Goal: Entertainment & Leisure: Consume media (video, audio)

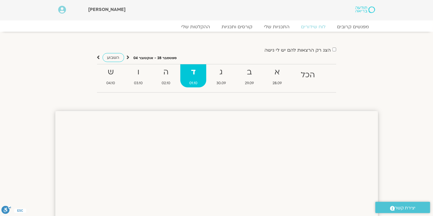
click at [206, 97] on div "הצג רק הרצאות להם יש לי גישה ספטמבר 28 - אוקטובר 04 השבוע להציג אירועים שפתוחים…" at bounding box center [216, 66] width 329 height 68
click at [195, 28] on link "ההקלטות שלי" at bounding box center [196, 26] width 48 height 7
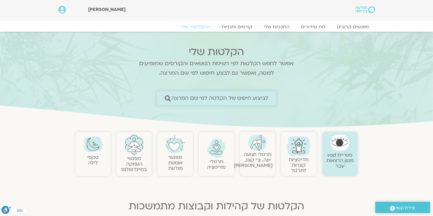
click at [264, 98] on span "לביצוע חיפוש של הקלטה לפי שם המרצה" at bounding box center [219, 98] width 97 height 6
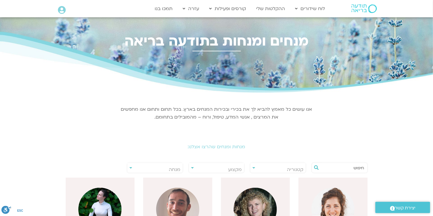
click at [178, 167] on span "מנחה" at bounding box center [175, 169] width 12 height 6
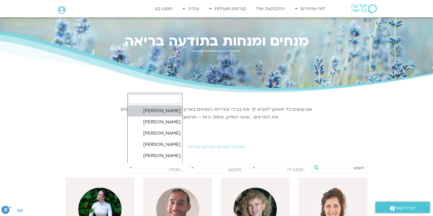
click at [177, 100] on input "search" at bounding box center [155, 99] width 52 height 10
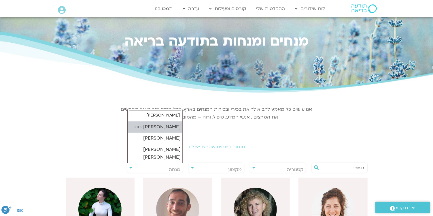
type input "אורנה"
select select "*****"
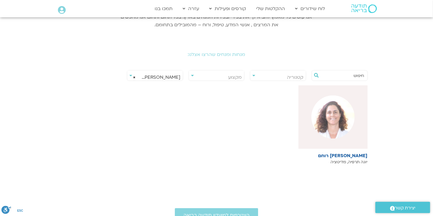
scroll to position [108, 0]
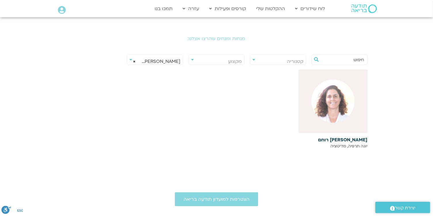
click at [333, 109] on img at bounding box center [333, 101] width 43 height 43
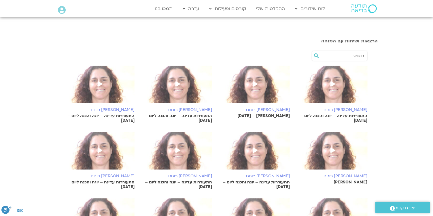
scroll to position [108, 0]
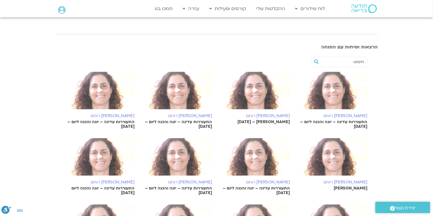
click at [184, 92] on img at bounding box center [177, 93] width 69 height 43
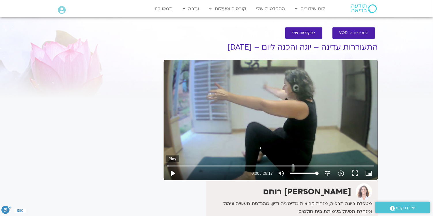
click at [173, 173] on button "play_arrow" at bounding box center [173, 173] width 14 height 14
click at [173, 172] on button "pause" at bounding box center [173, 173] width 14 height 14
type input "29.542736"
